Goal: Task Accomplishment & Management: Use online tool/utility

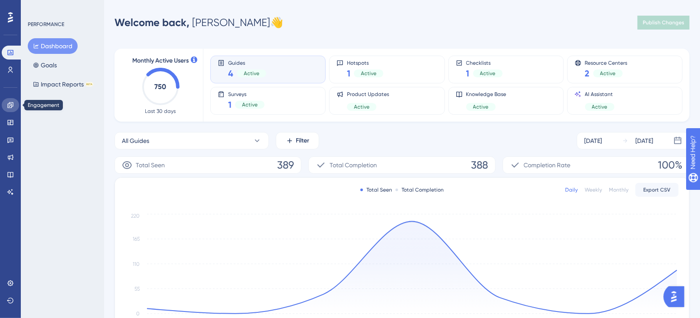
click at [11, 104] on icon at bounding box center [10, 105] width 7 height 7
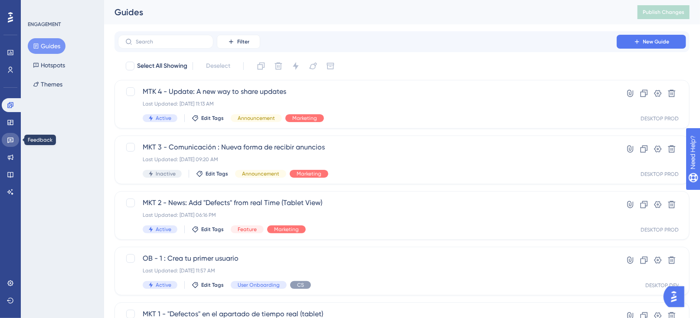
click at [8, 136] on icon at bounding box center [10, 139] width 7 height 7
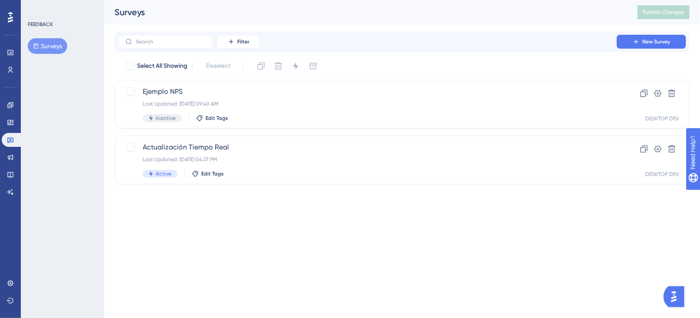
click at [676, 294] on img "Open AI Assistant Launcher" at bounding box center [674, 296] width 16 height 16
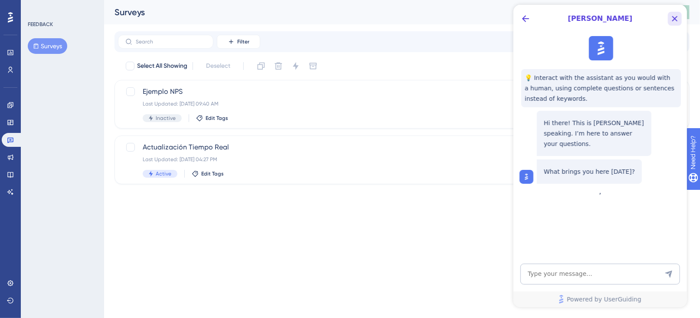
click at [675, 20] on icon "Close Button" at bounding box center [674, 18] width 10 height 10
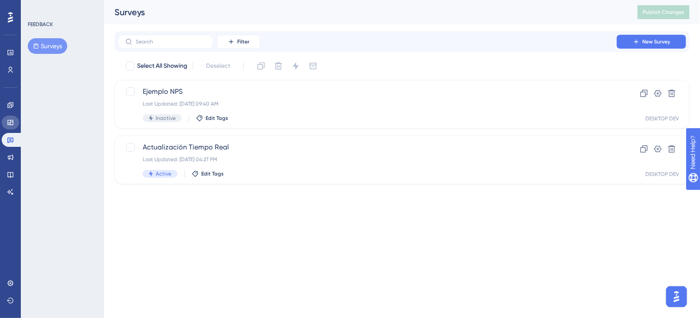
click at [11, 121] on icon at bounding box center [10, 122] width 6 height 5
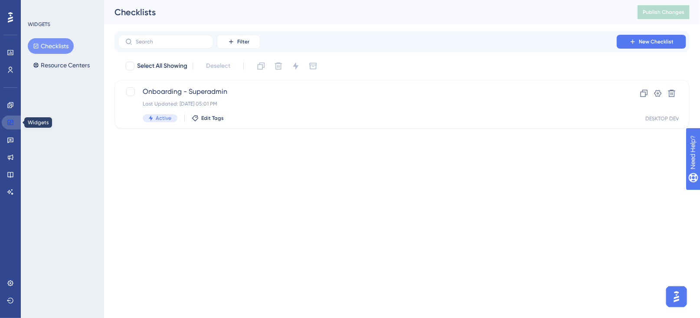
click at [11, 121] on icon at bounding box center [10, 122] width 6 height 5
click at [9, 104] on icon at bounding box center [10, 105] width 6 height 6
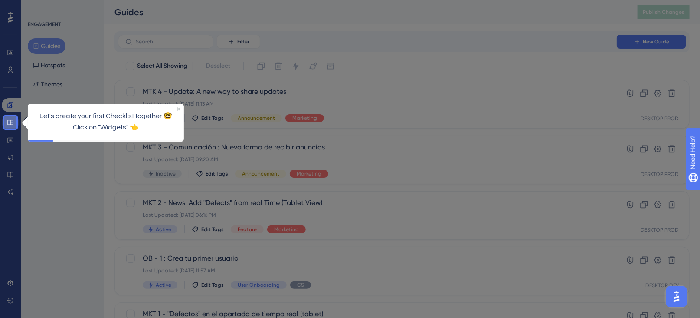
click at [13, 122] on icon at bounding box center [10, 122] width 7 height 7
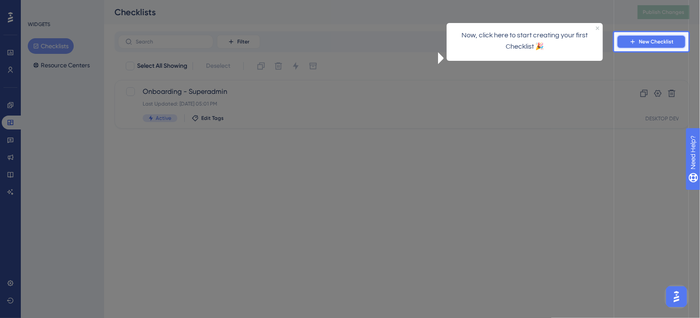
click at [635, 43] on icon at bounding box center [633, 41] width 7 height 7
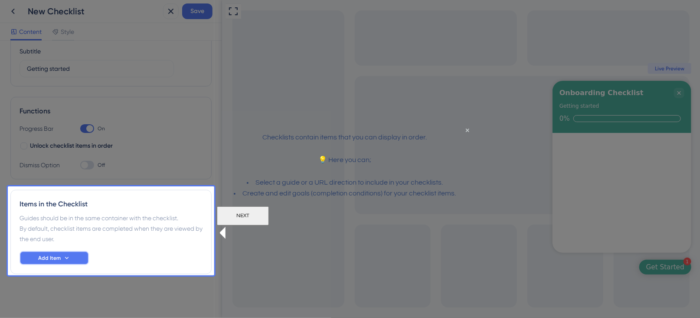
click at [56, 255] on span "Add Item" at bounding box center [49, 257] width 23 height 7
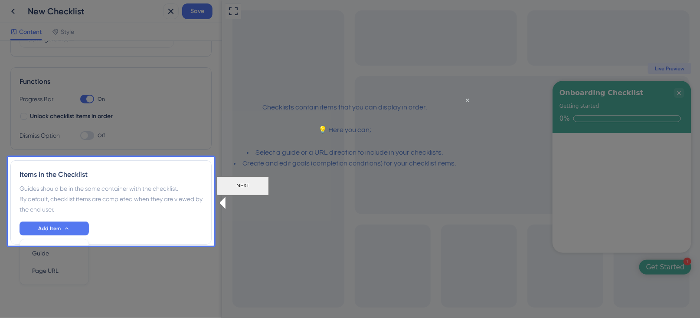
click at [269, 195] on button "NEXT" at bounding box center [243, 185] width 52 height 19
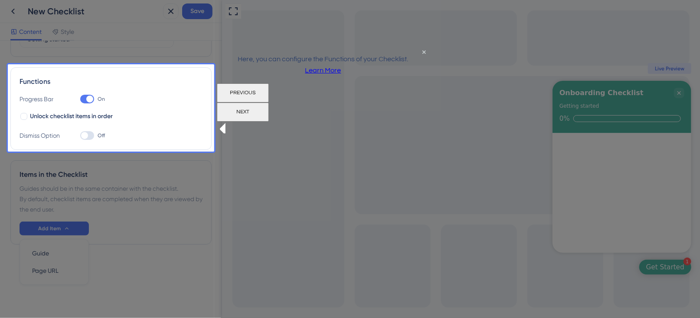
scroll to position [0, 0]
drag, startPoint x: 253, startPoint y: 66, endPoint x: 359, endPoint y: 69, distance: 106.3
click at [359, 69] on p "Here, you can configure the Functions of your Checklist. Learn More" at bounding box center [322, 64] width 199 height 23
click at [269, 105] on button "NEXT" at bounding box center [243, 111] width 52 height 19
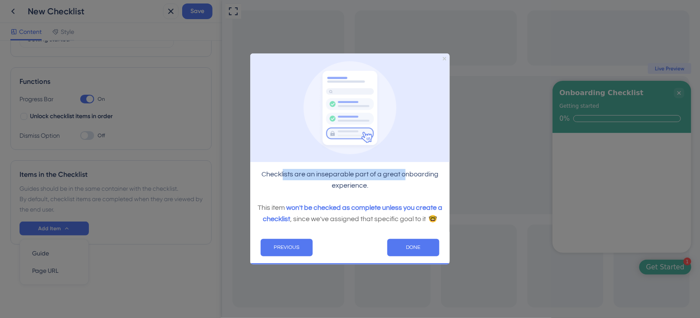
drag, startPoint x: 284, startPoint y: 170, endPoint x: 403, endPoint y: 172, distance: 119.3
click at [403, 172] on p "Checklists are an inseparable part of a great onboarding experience." at bounding box center [350, 179] width 186 height 23
click at [409, 243] on button "DONE" at bounding box center [413, 246] width 52 height 17
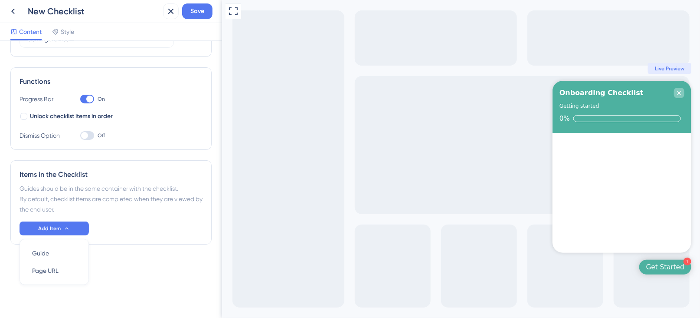
click at [678, 94] on icon "Close Checklist" at bounding box center [678, 92] width 3 height 3
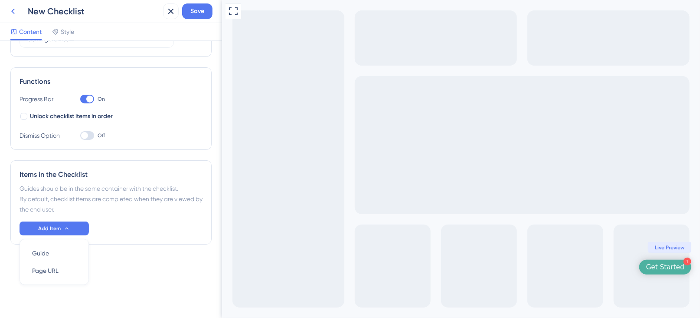
click at [12, 12] on icon at bounding box center [12, 12] width 3 height 6
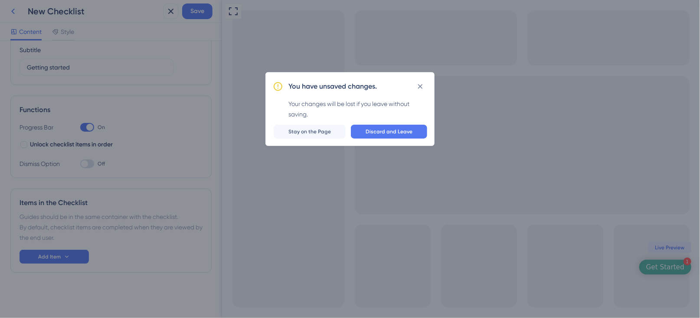
scroll to position [72, 0]
click at [392, 132] on span "Discard and Leave" at bounding box center [389, 131] width 47 height 7
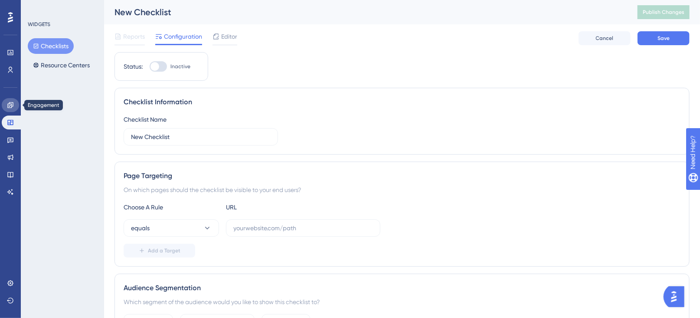
click at [11, 101] on link at bounding box center [10, 105] width 17 height 14
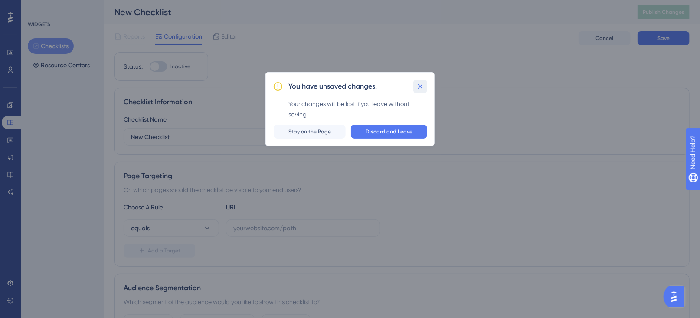
click at [419, 88] on icon at bounding box center [420, 86] width 5 height 5
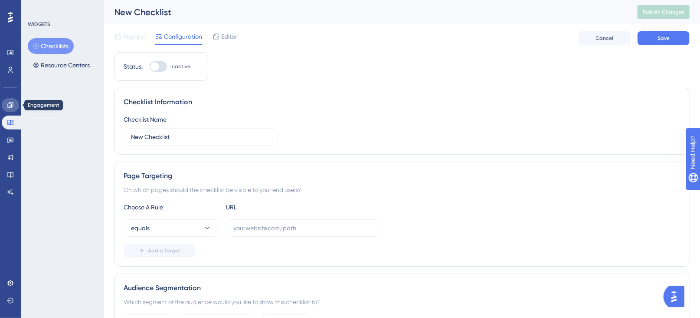
click at [9, 102] on icon at bounding box center [10, 105] width 6 height 6
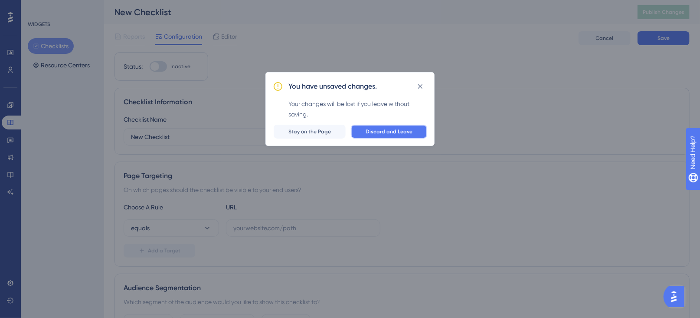
click at [398, 132] on span "Discard and Leave" at bounding box center [389, 131] width 47 height 7
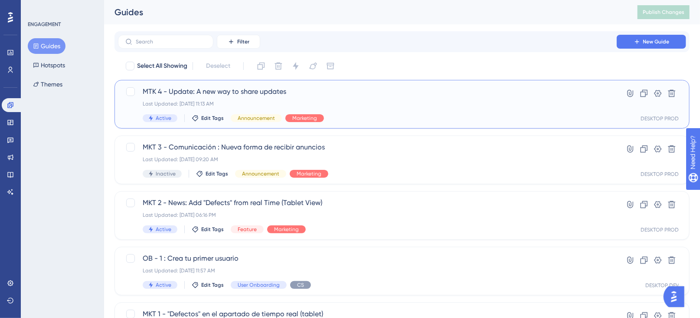
click at [357, 95] on span "MTK 4 - Update: A new way to share updates" at bounding box center [368, 91] width 450 height 10
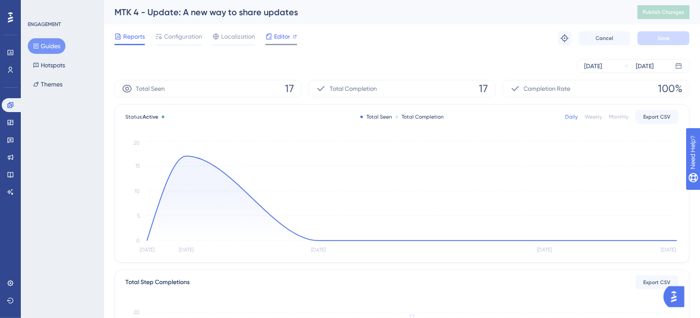
click at [281, 36] on span "Editor" at bounding box center [282, 36] width 16 height 10
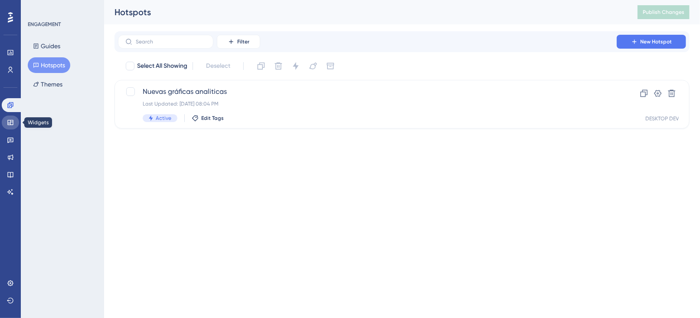
click at [3, 123] on link at bounding box center [10, 122] width 17 height 14
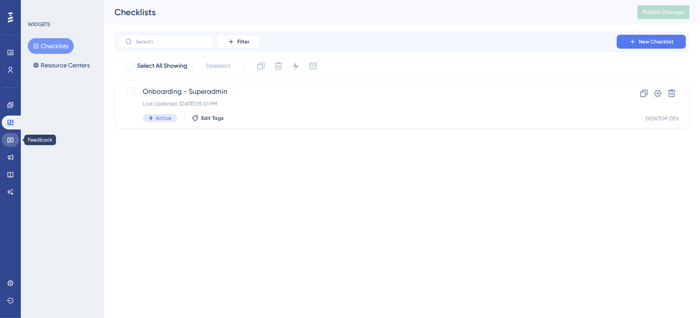
click at [10, 140] on icon at bounding box center [10, 141] width 6 height 6
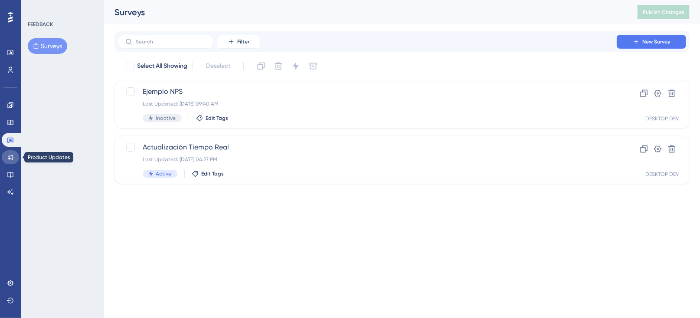
click at [10, 161] on link at bounding box center [10, 157] width 17 height 14
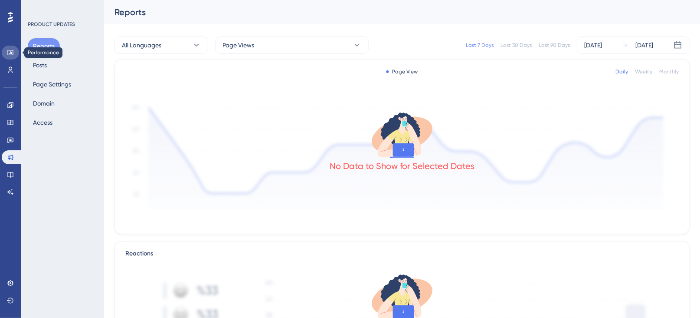
click at [8, 52] on icon at bounding box center [10, 52] width 6 height 5
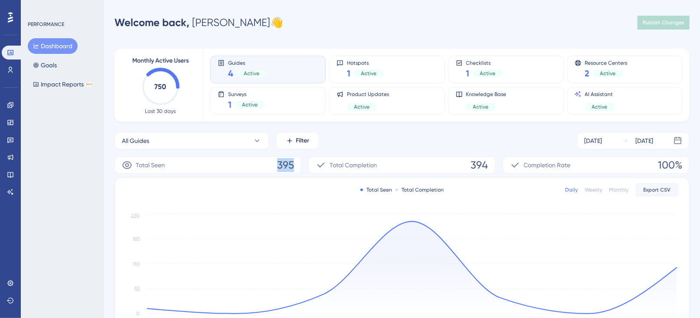
drag, startPoint x: 296, startPoint y: 164, endPoint x: 278, endPoint y: 164, distance: 18.2
click at [278, 164] on div "Total Seen 395" at bounding box center [208, 164] width 187 height 17
click at [405, 71] on div "Hotspots 1 Active" at bounding box center [387, 69] width 101 height 20
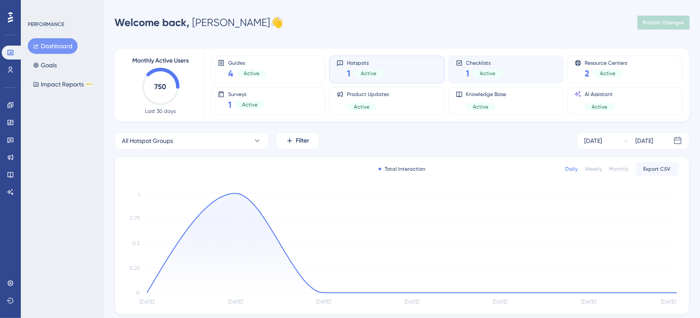
click at [521, 69] on div "Checklists 1 Active" at bounding box center [506, 69] width 101 height 20
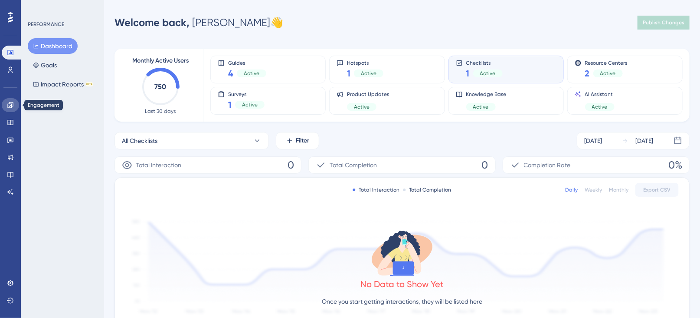
click at [10, 106] on icon at bounding box center [10, 105] width 7 height 7
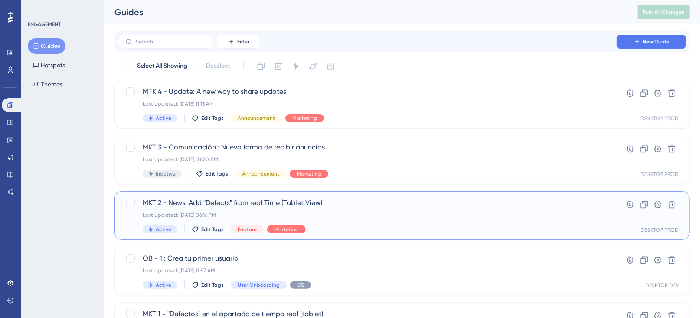
click at [293, 203] on span "MKT 2 - News: Add "Defects" from real Time (Tablet View)" at bounding box center [368, 202] width 450 height 10
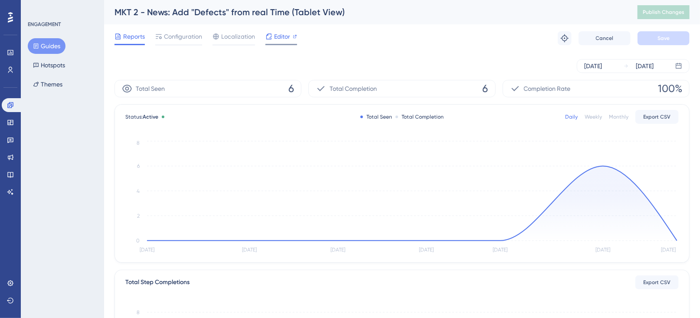
click at [280, 37] on span "Editor" at bounding box center [282, 36] width 16 height 10
